Goal: Task Accomplishment & Management: Use online tool/utility

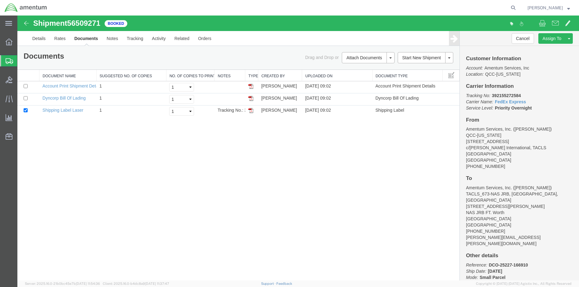
click at [0, 0] on span "Shipment Manager" at bounding box center [0, 0] width 0 height 0
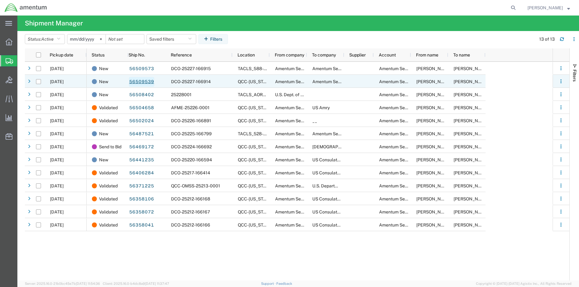
click at [142, 80] on link "56509539" at bounding box center [141, 82] width 25 height 10
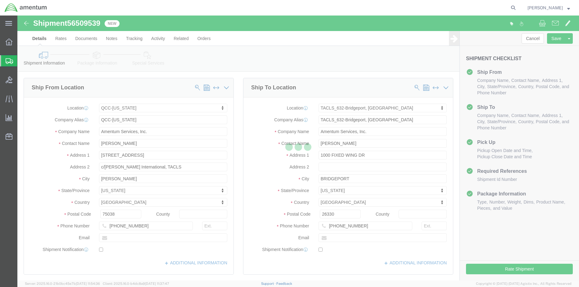
select select "42668"
select select "42717"
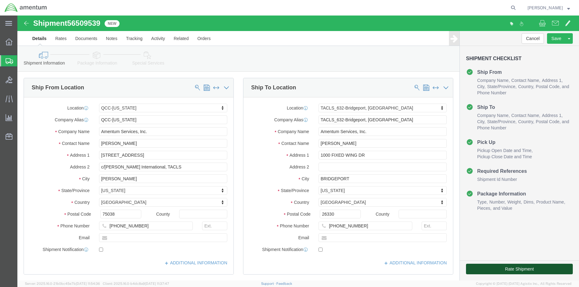
click button "Rate Shipment"
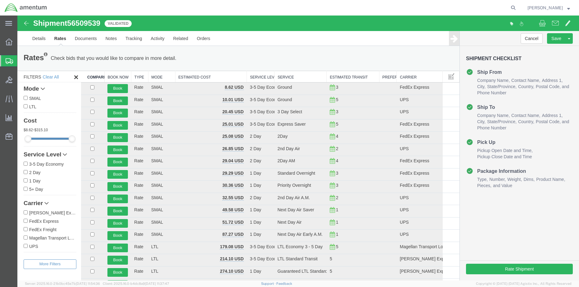
click at [26, 221] on input "FedEx Express" at bounding box center [26, 221] width 4 height 4
checkbox input "true"
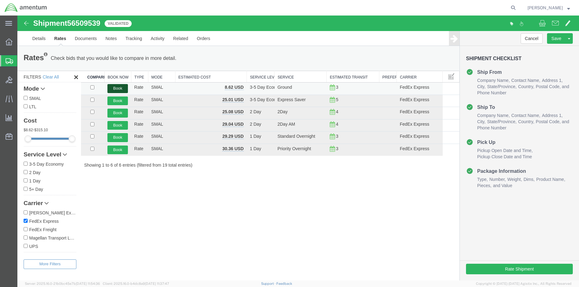
click at [117, 87] on button "Book" at bounding box center [117, 88] width 20 height 9
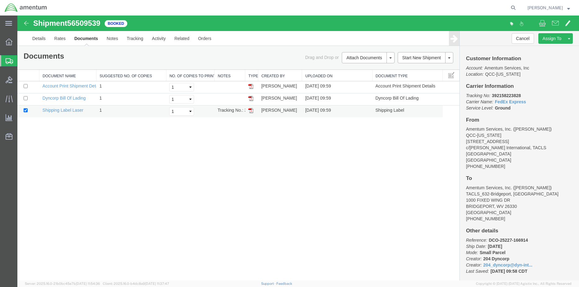
click at [251, 113] on td at bounding box center [251, 112] width 13 height 12
drag, startPoint x: 250, startPoint y: 111, endPoint x: 319, endPoint y: 192, distance: 107.3
click at [250, 111] on img at bounding box center [250, 110] width 5 height 5
click at [10, 41] on icon at bounding box center [9, 41] width 7 height 7
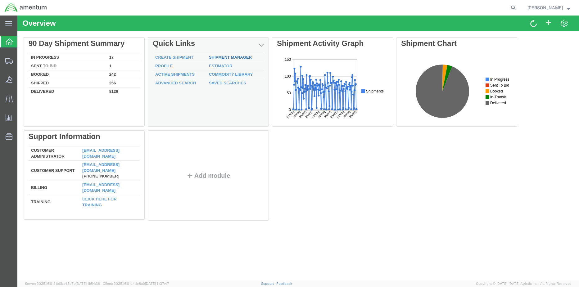
click at [220, 56] on link "Shipment Manager" at bounding box center [230, 57] width 43 height 5
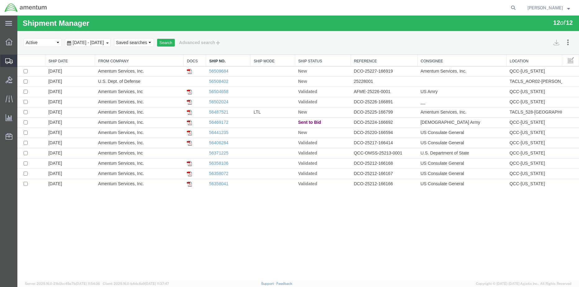
click at [0, 0] on span "Shipment Manager" at bounding box center [0, 0] width 0 height 0
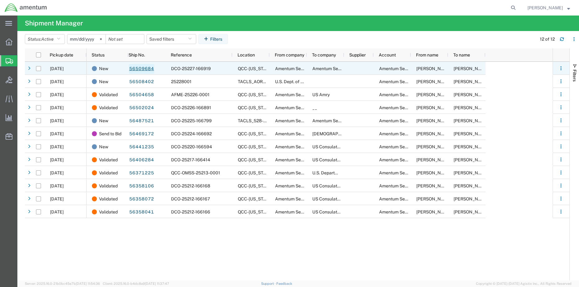
click at [136, 68] on link "56509684" at bounding box center [141, 69] width 25 height 10
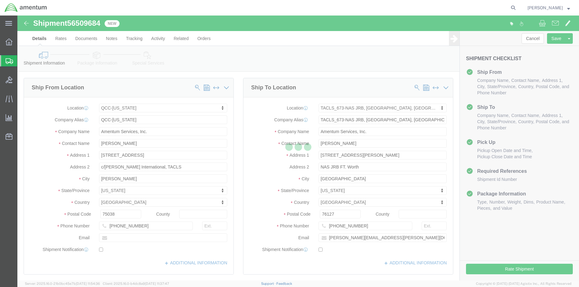
select select "42668"
select select "42735"
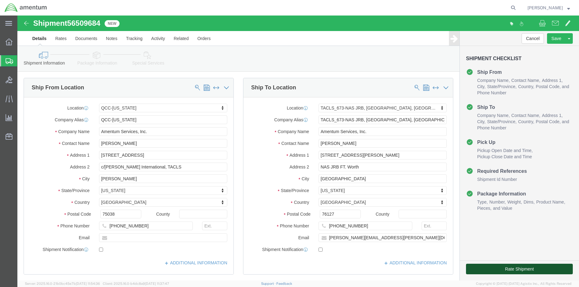
click button "Rate Shipment"
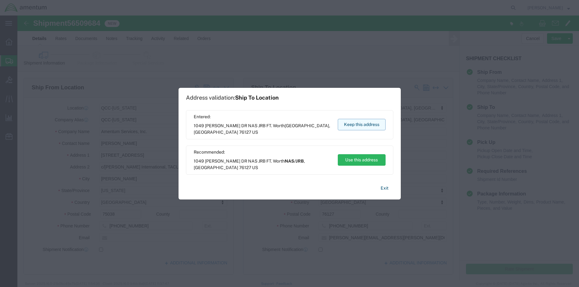
click at [362, 125] on button "Keep this address" at bounding box center [362, 124] width 48 height 11
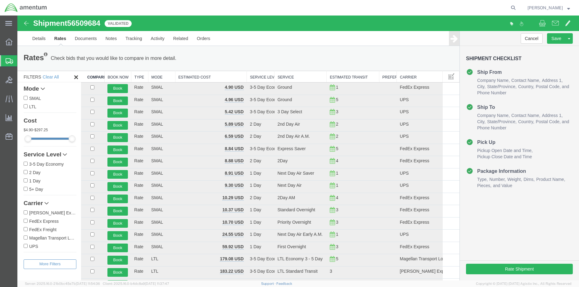
click at [26, 220] on input "FedEx Express" at bounding box center [26, 221] width 4 height 4
checkbox input "true"
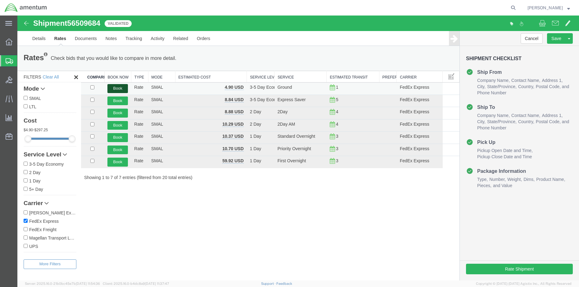
click at [112, 87] on button "Book" at bounding box center [117, 88] width 20 height 9
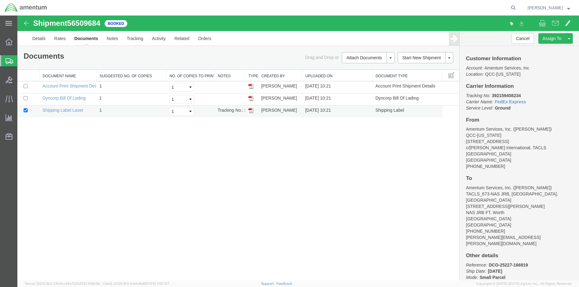
click at [248, 110] on img at bounding box center [250, 110] width 5 height 5
